Goal: Information Seeking & Learning: Learn about a topic

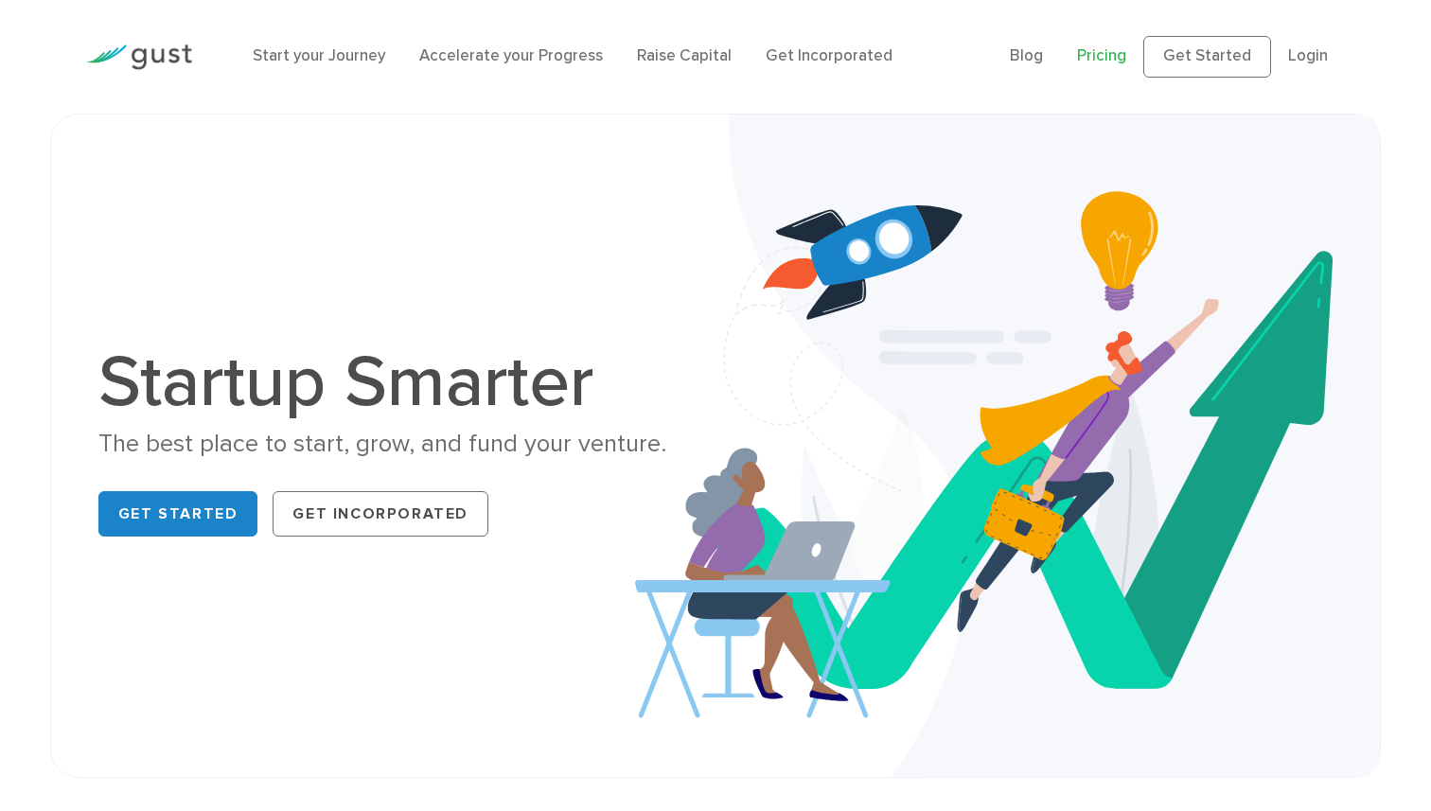
click at [1121, 59] on link "Pricing" at bounding box center [1101, 55] width 49 height 19
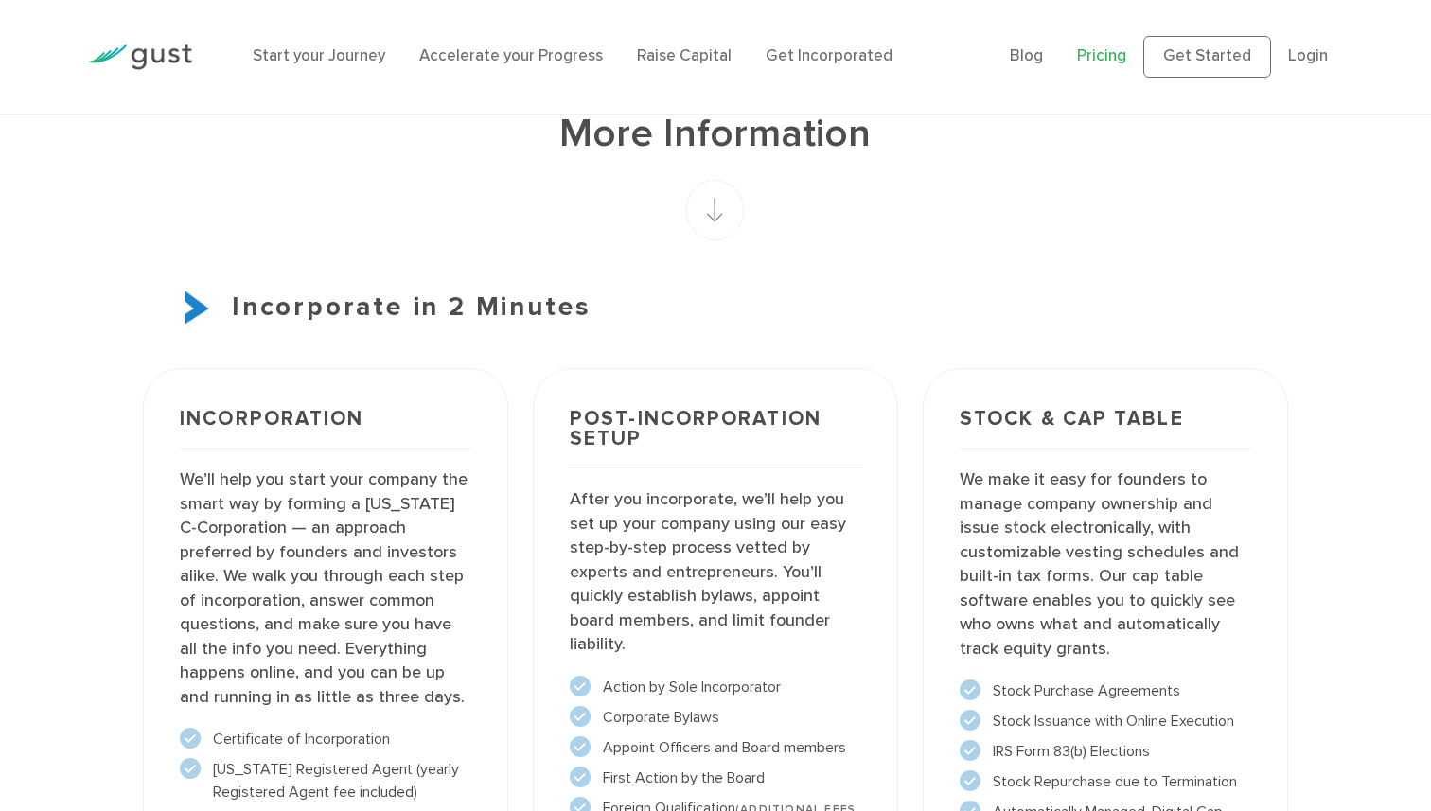
scroll to position [1267, 0]
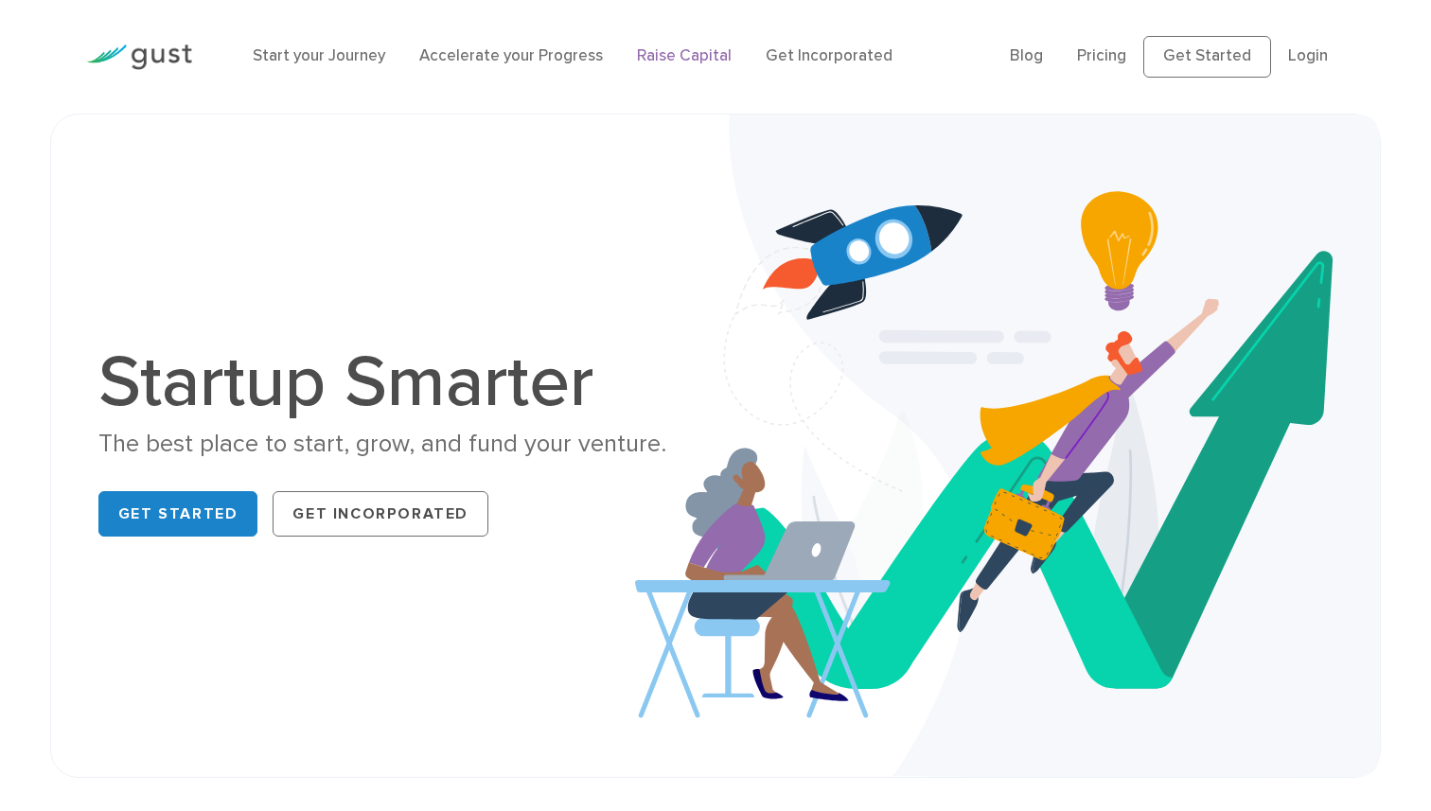
click at [687, 63] on link "Raise Capital" at bounding box center [684, 55] width 95 height 19
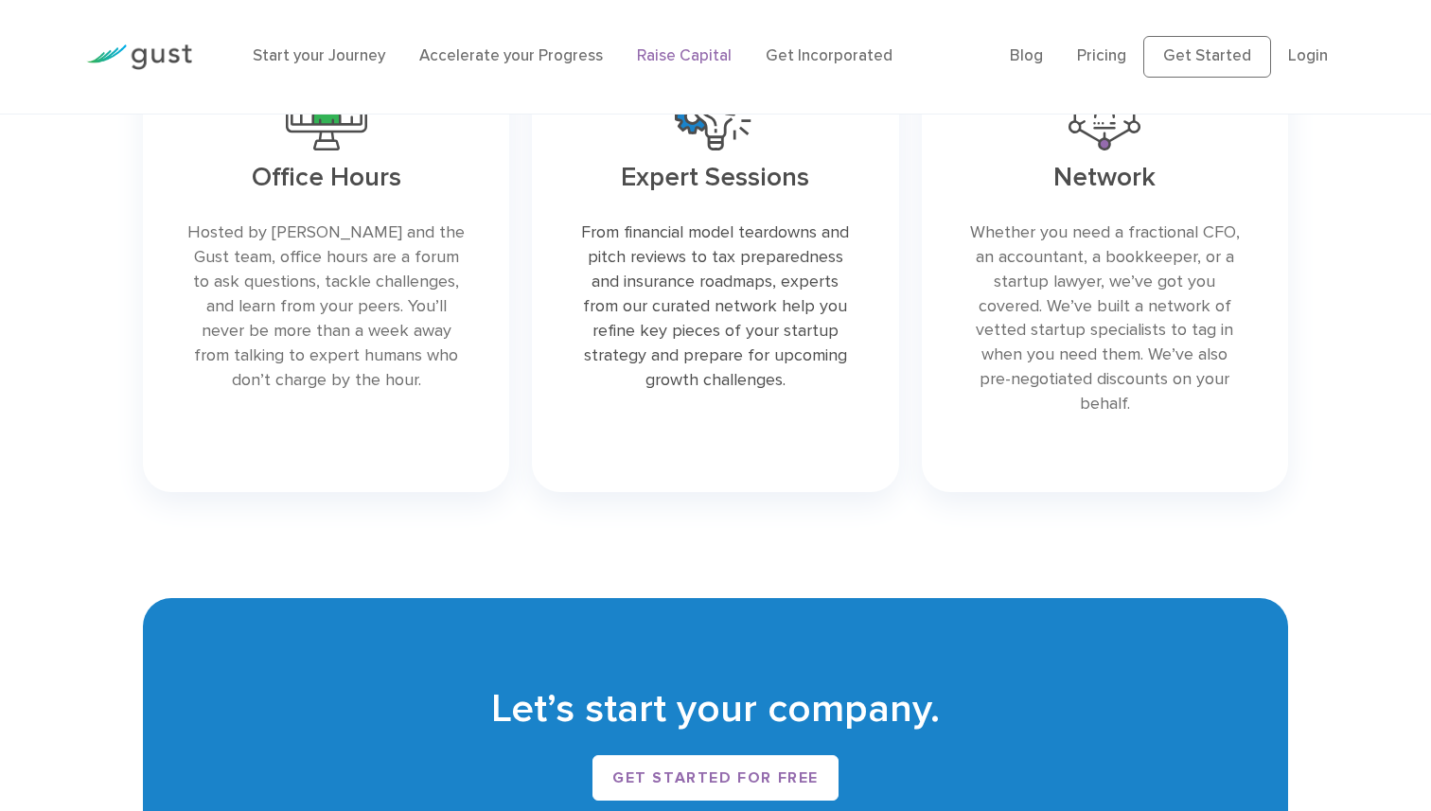
scroll to position [2746, 0]
